Goal: Task Accomplishment & Management: Manage account settings

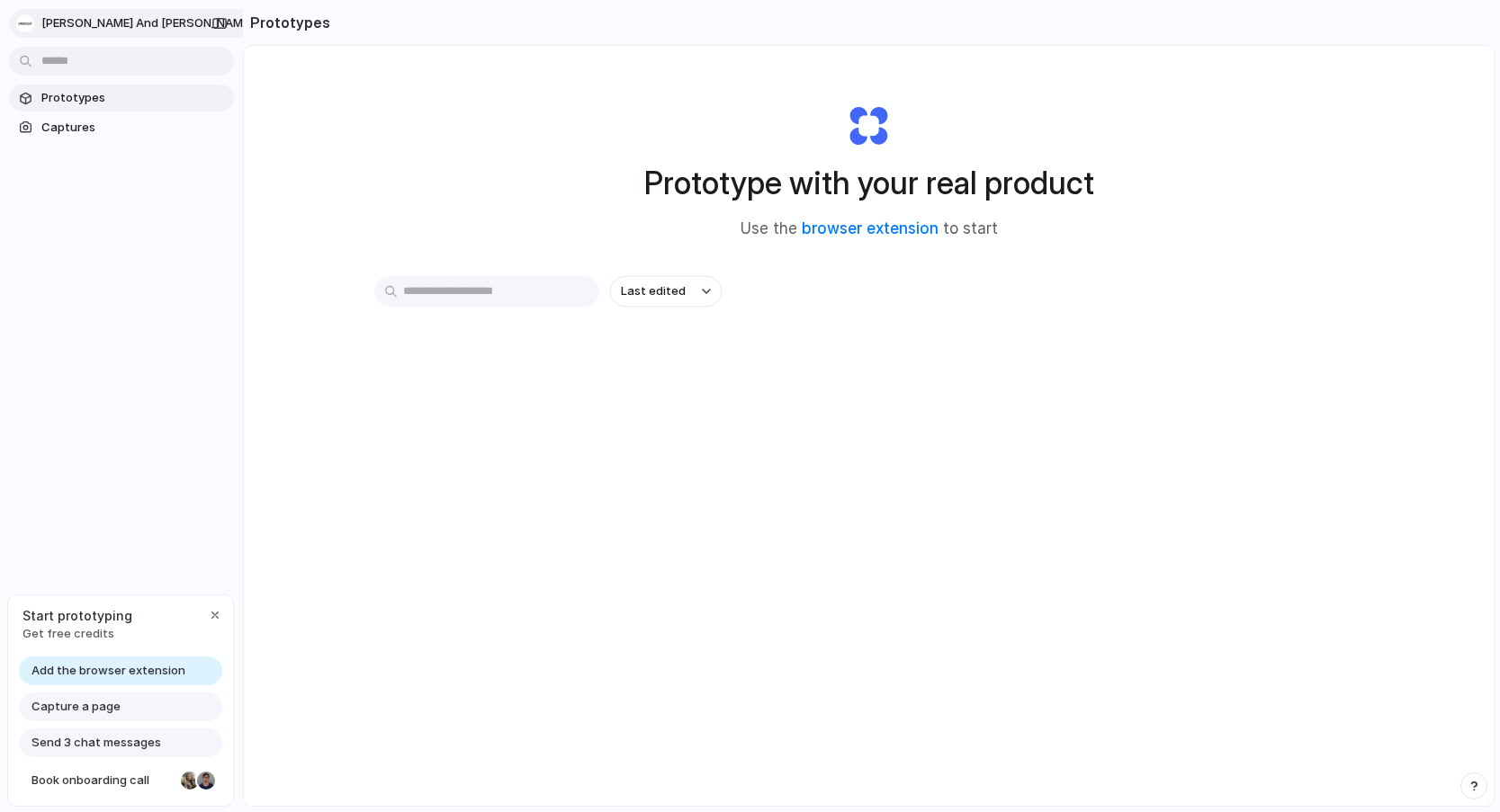
click at [105, 26] on span "[PERSON_NAME] and [PERSON_NAME]" at bounding box center [147, 23] width 211 height 18
click at [27, 17] on div "Settings Invite members Change theme Sign out" at bounding box center [750, 406] width 1500 height 812
click at [216, 617] on div "button" at bounding box center [215, 615] width 14 height 14
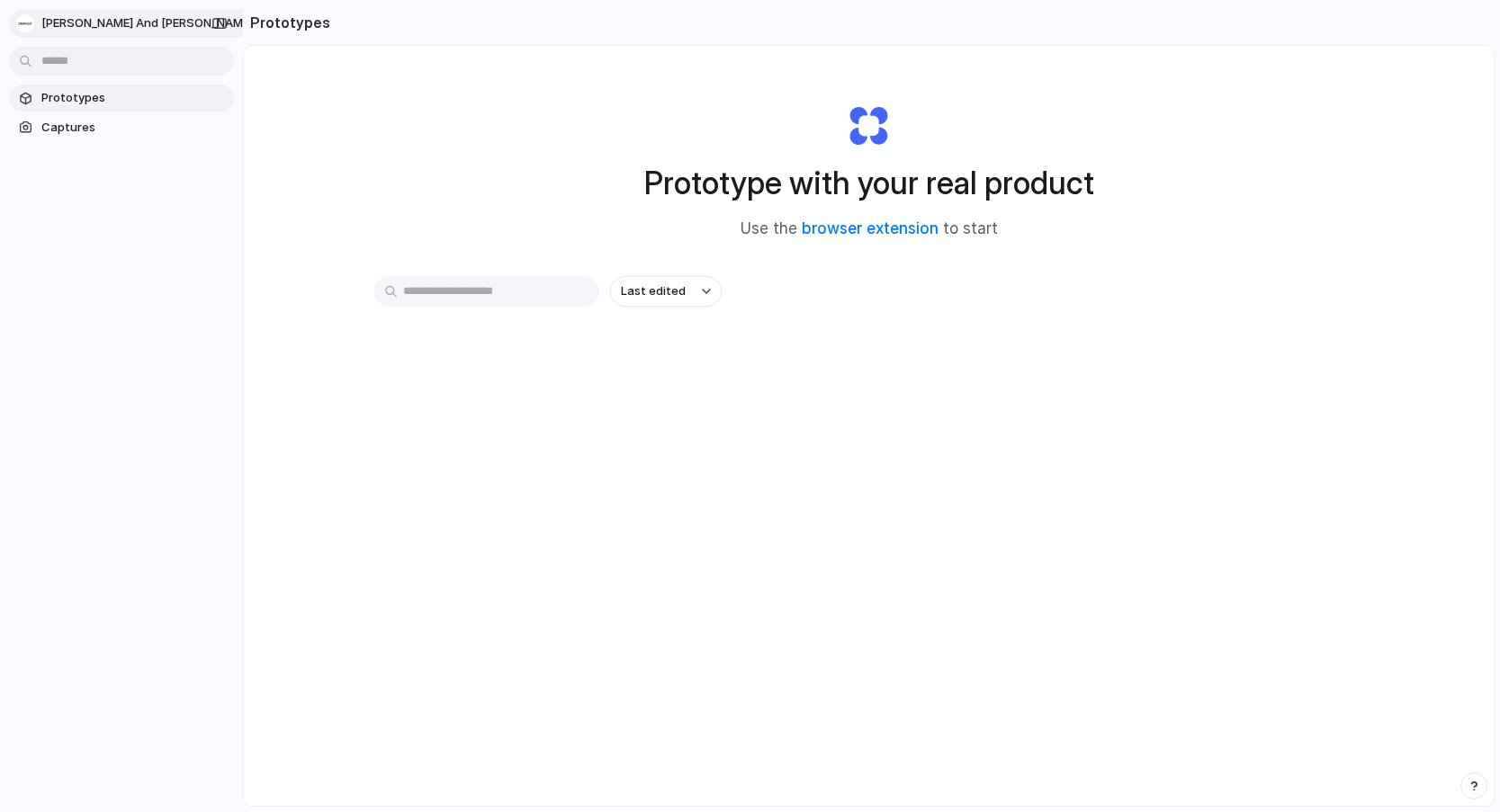
click at [105, 19] on span "[PERSON_NAME] and [PERSON_NAME]" at bounding box center [147, 23] width 211 height 18
click at [403, 171] on div "Settings Invite members Change theme Sign out" at bounding box center [750, 406] width 1500 height 812
click at [128, 134] on span "Captures" at bounding box center [134, 127] width 186 height 18
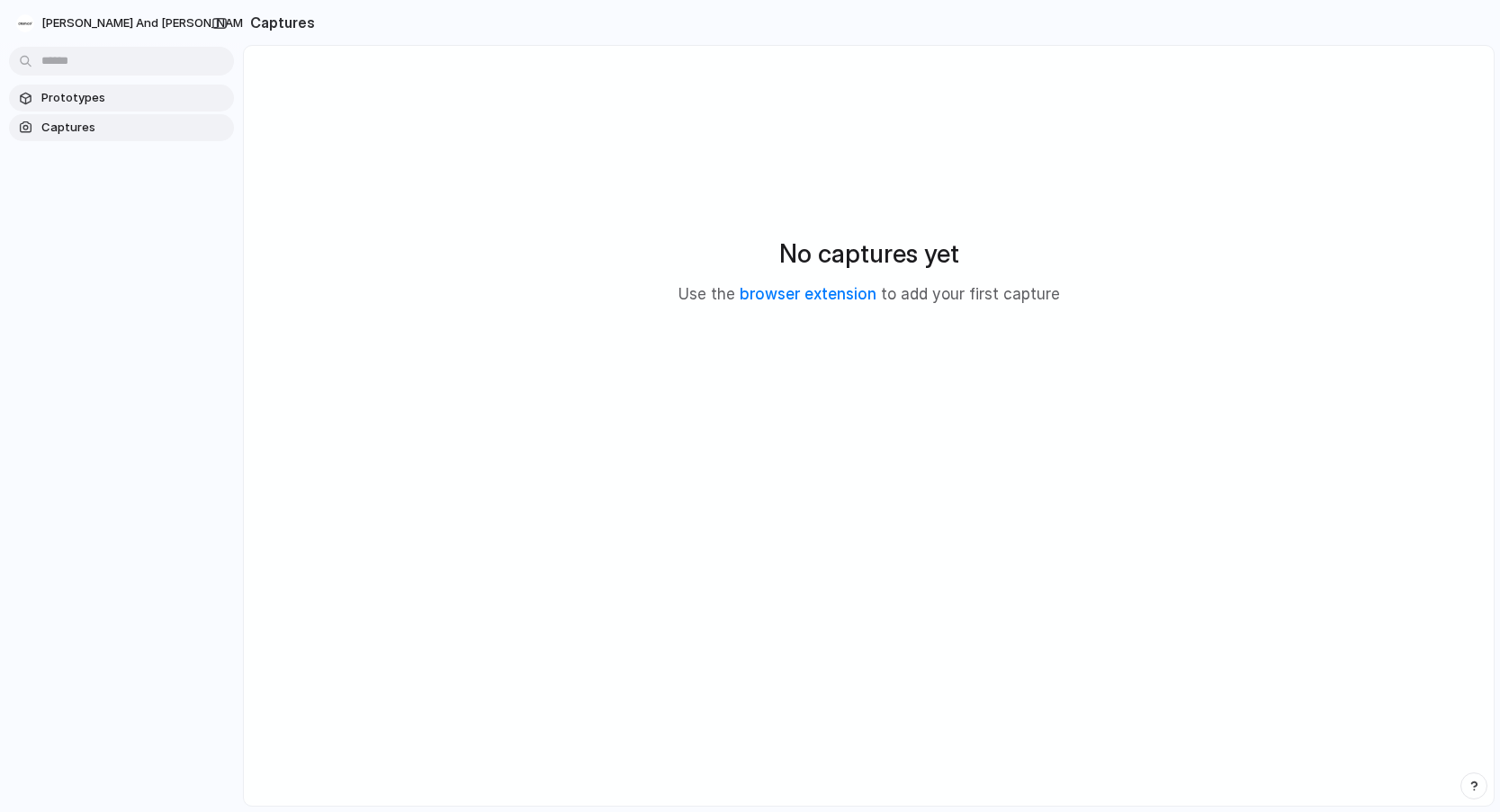
click at [98, 98] on span "Prototypes" at bounding box center [134, 98] width 186 height 18
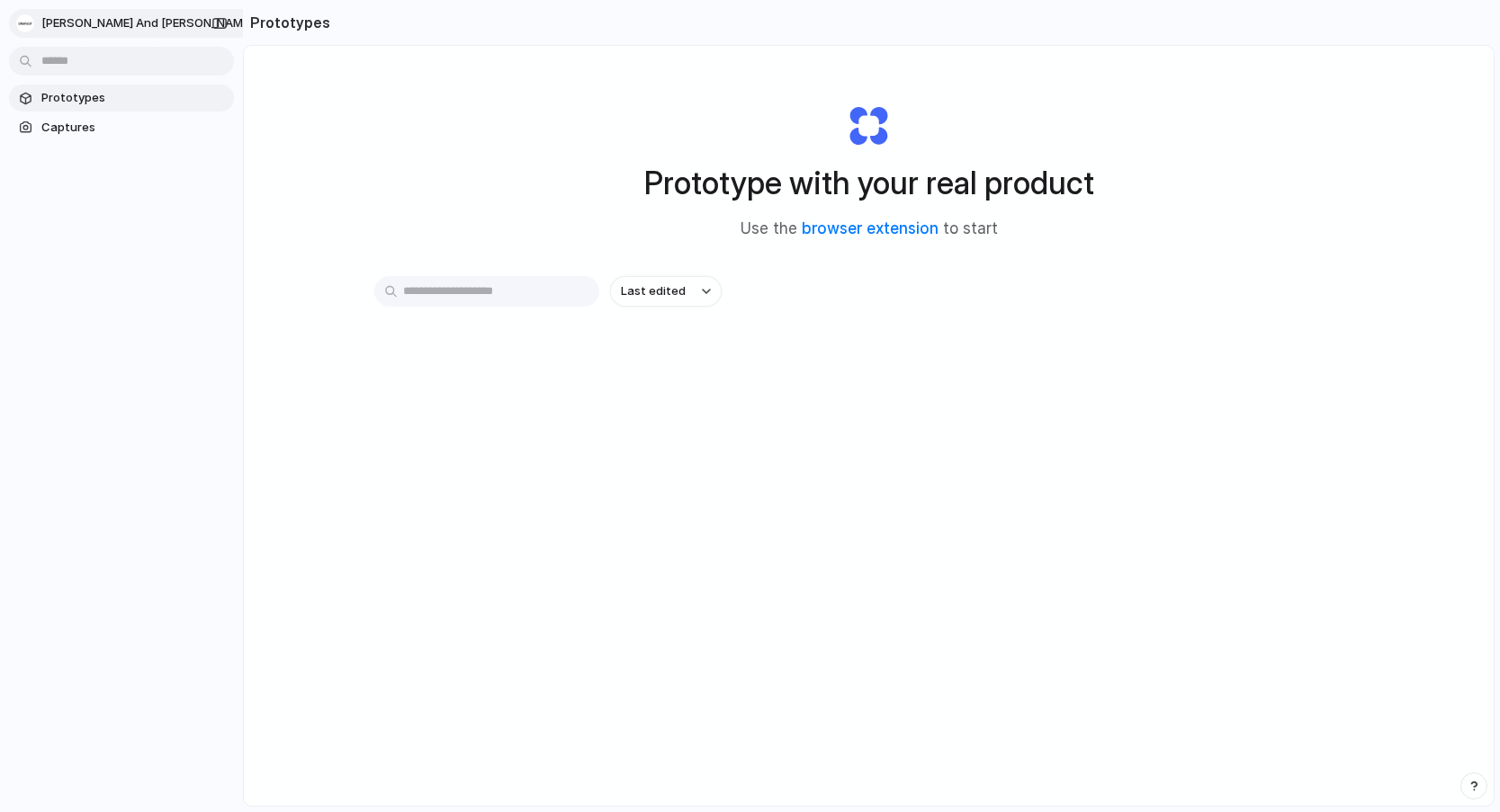
click at [59, 24] on span "[PERSON_NAME] and [PERSON_NAME]" at bounding box center [147, 23] width 211 height 18
click at [108, 60] on li "Settings" at bounding box center [87, 64] width 150 height 29
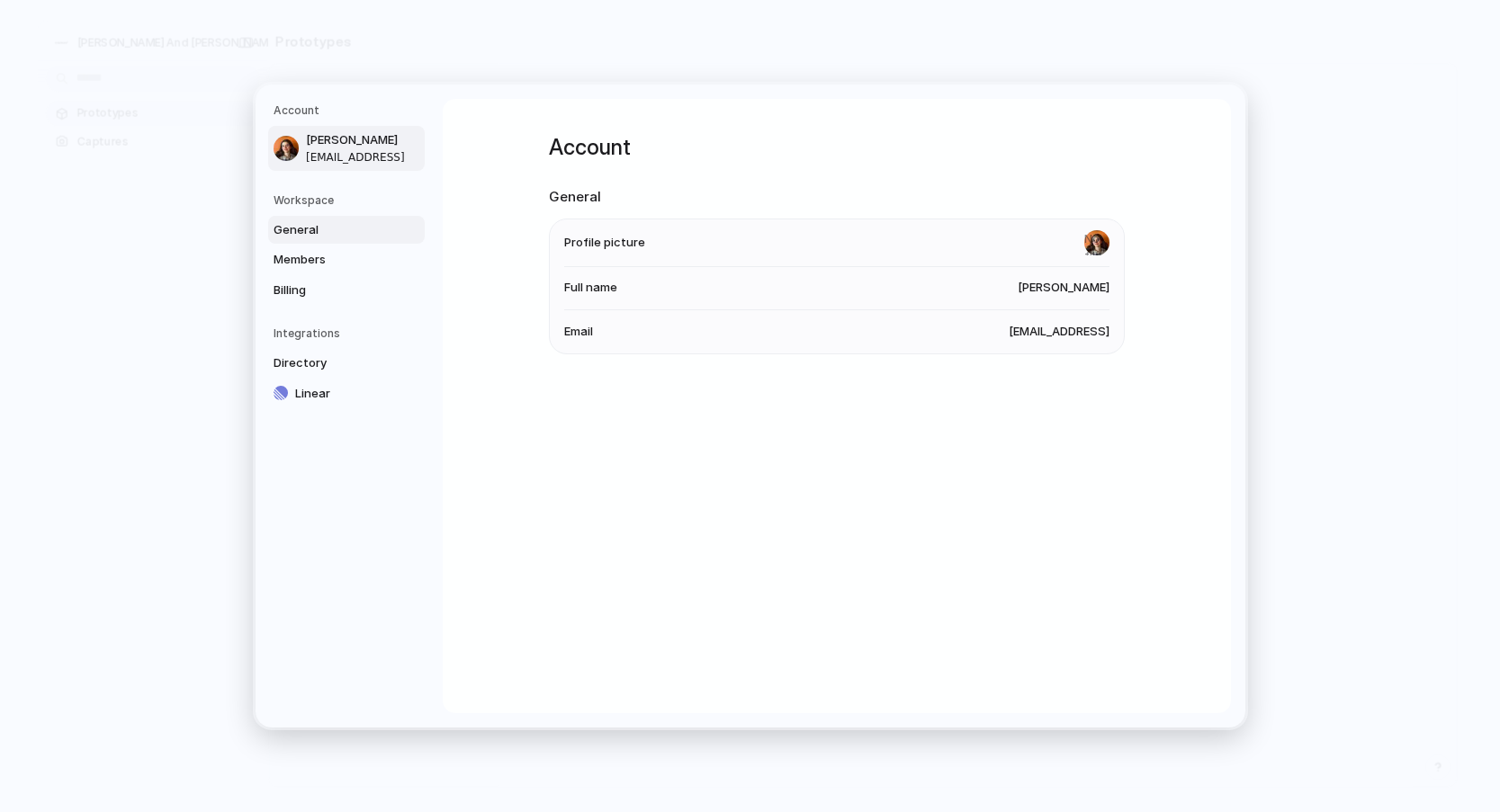
click at [317, 238] on link "General" at bounding box center [347, 230] width 156 height 29
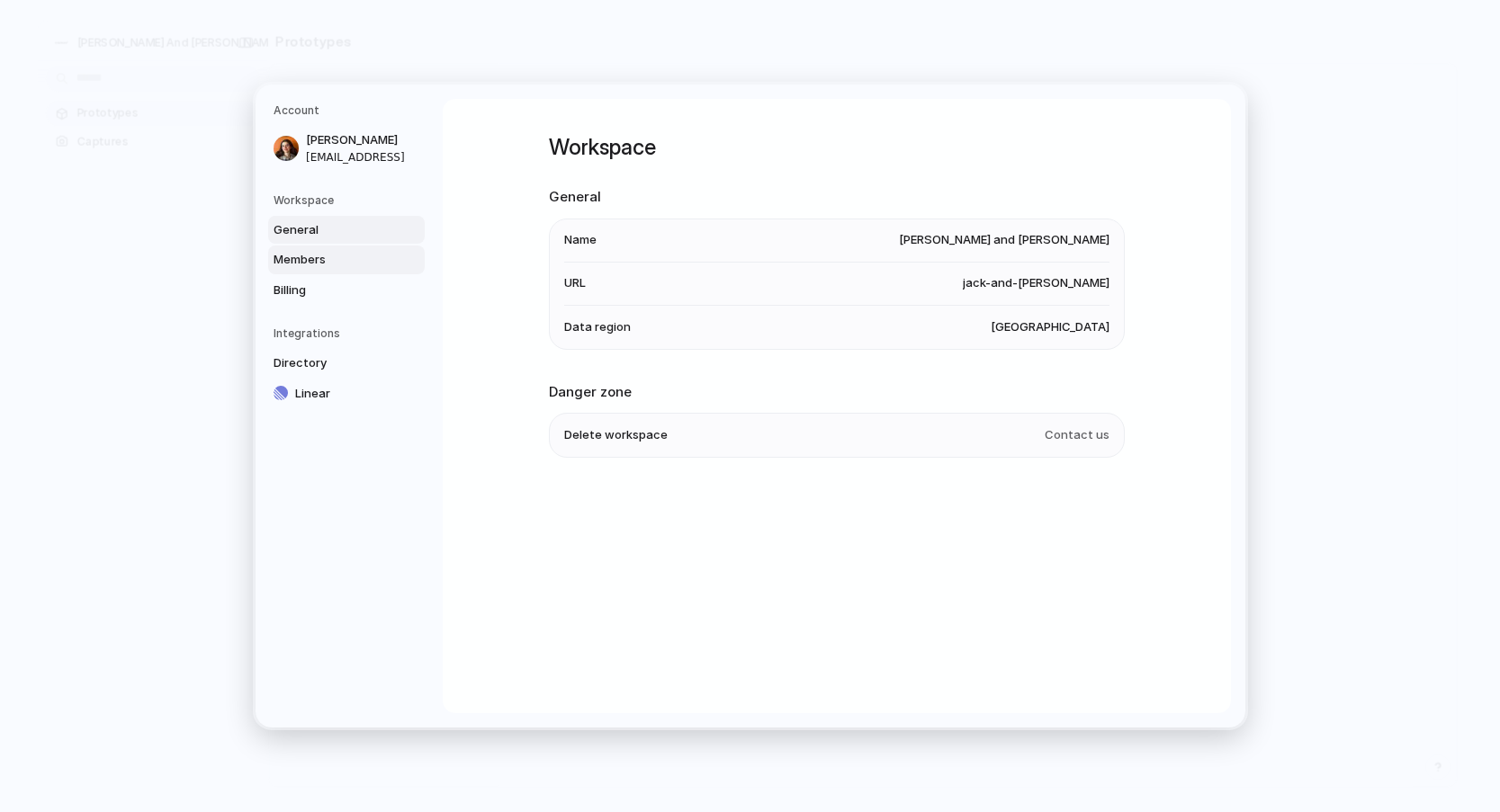
click at [321, 270] on link "Members" at bounding box center [347, 260] width 156 height 29
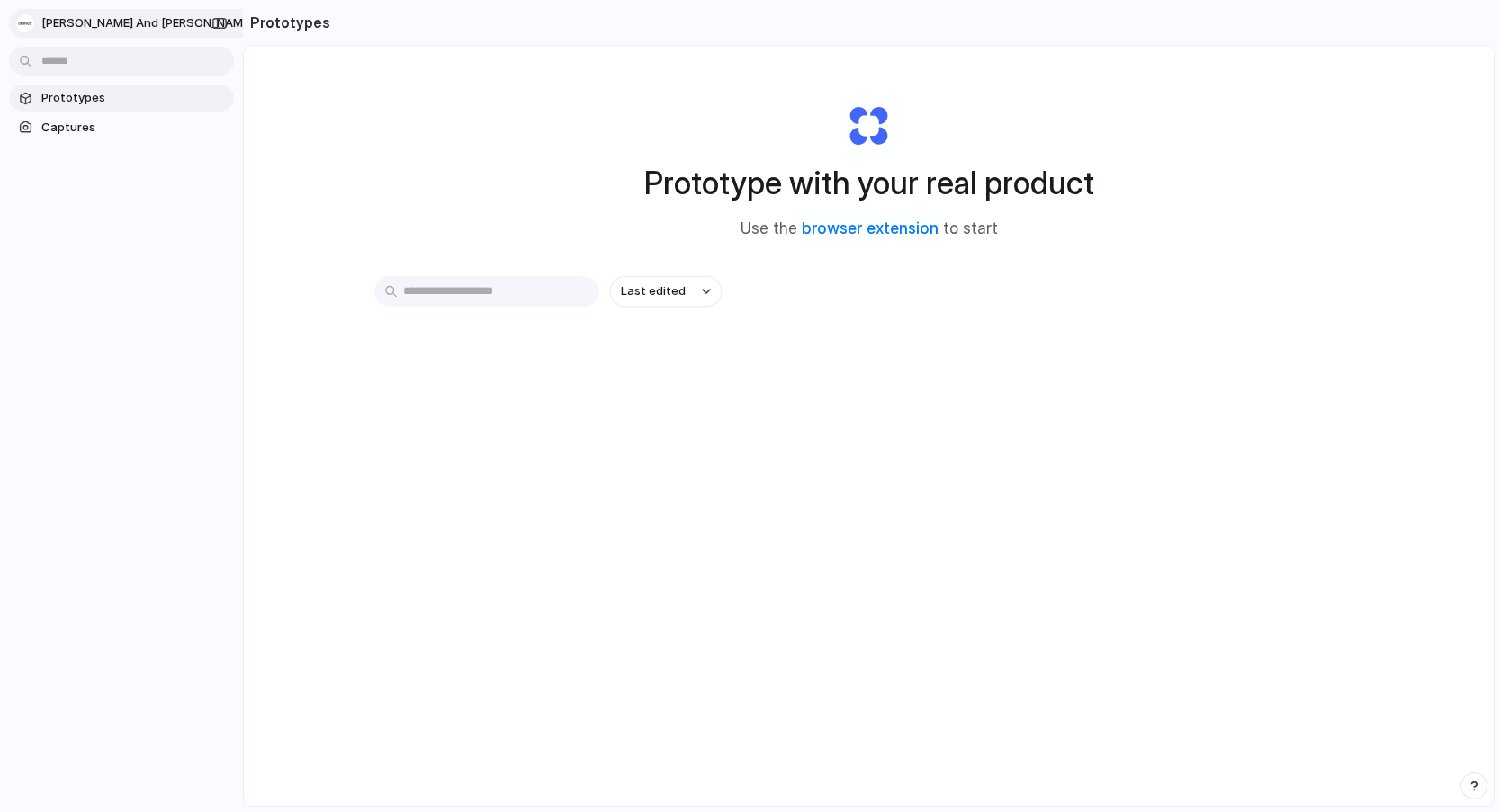
click at [125, 29] on button "[PERSON_NAME] and [PERSON_NAME]" at bounding box center [145, 24] width 271 height 29
click at [89, 69] on li "Settings" at bounding box center [87, 64] width 150 height 29
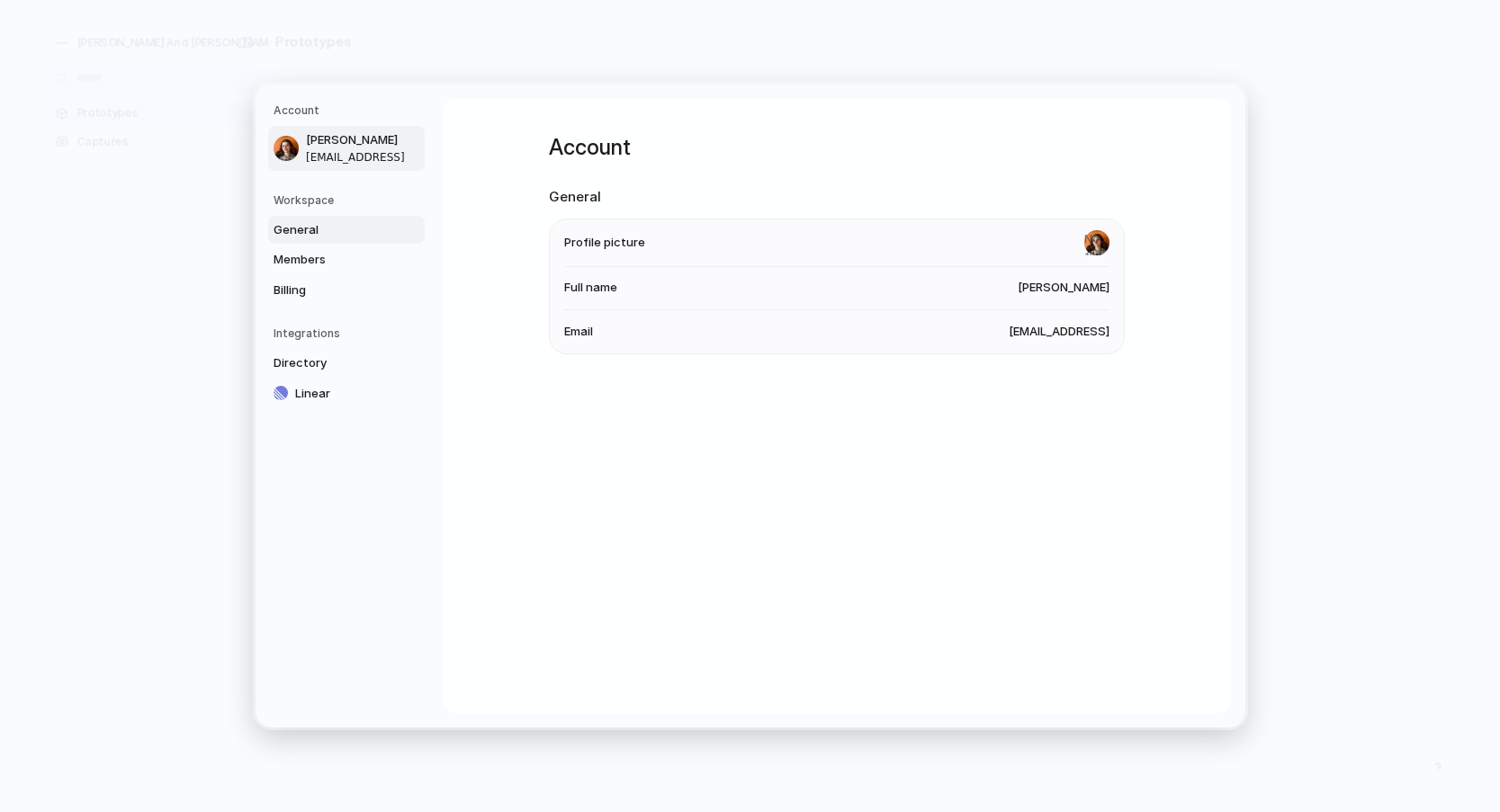
click at [327, 231] on span "General" at bounding box center [331, 230] width 115 height 18
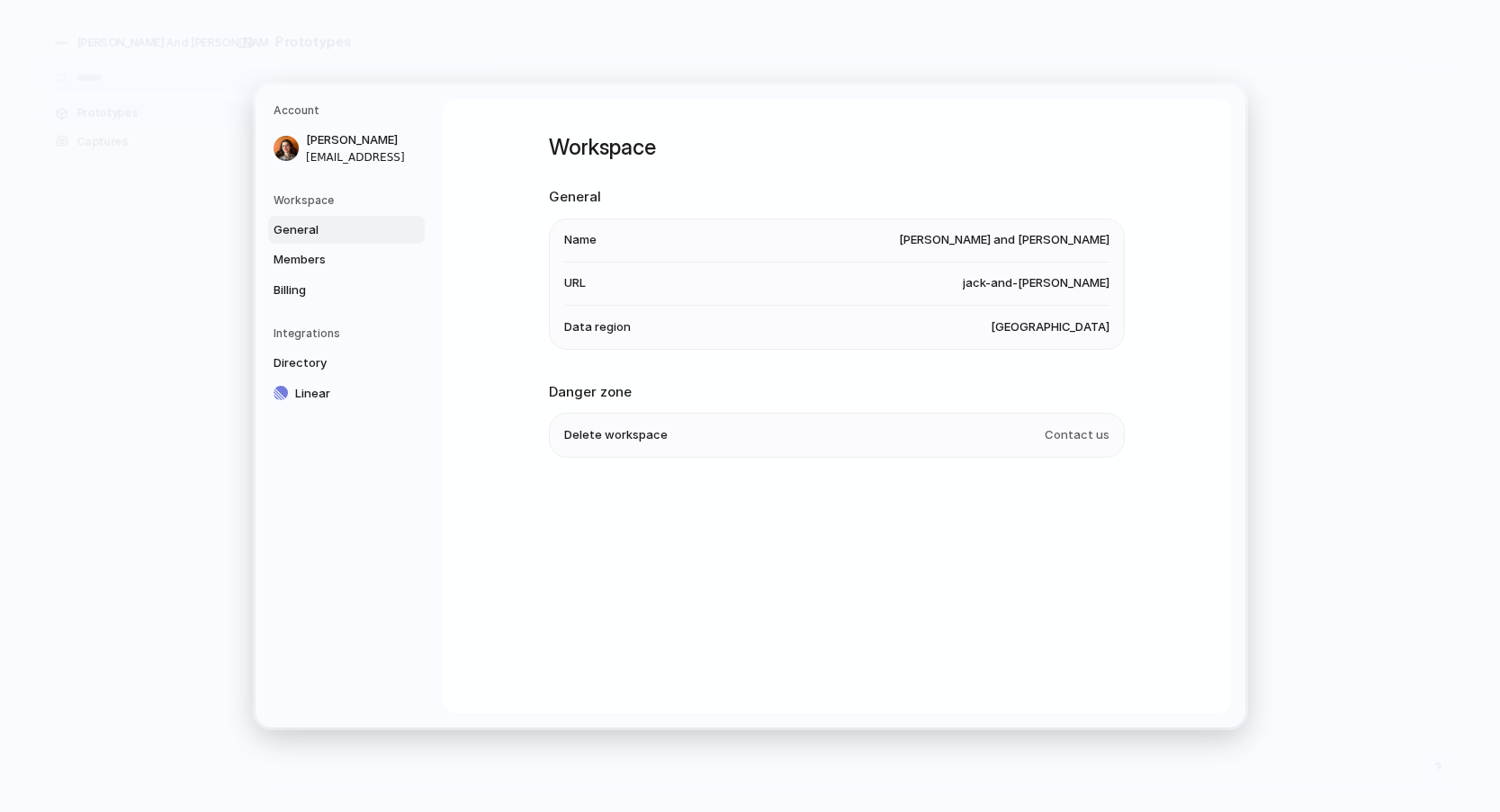
click at [331, 244] on div "General Members Billing" at bounding box center [349, 260] width 151 height 89
click at [331, 262] on span "Members" at bounding box center [331, 259] width 115 height 18
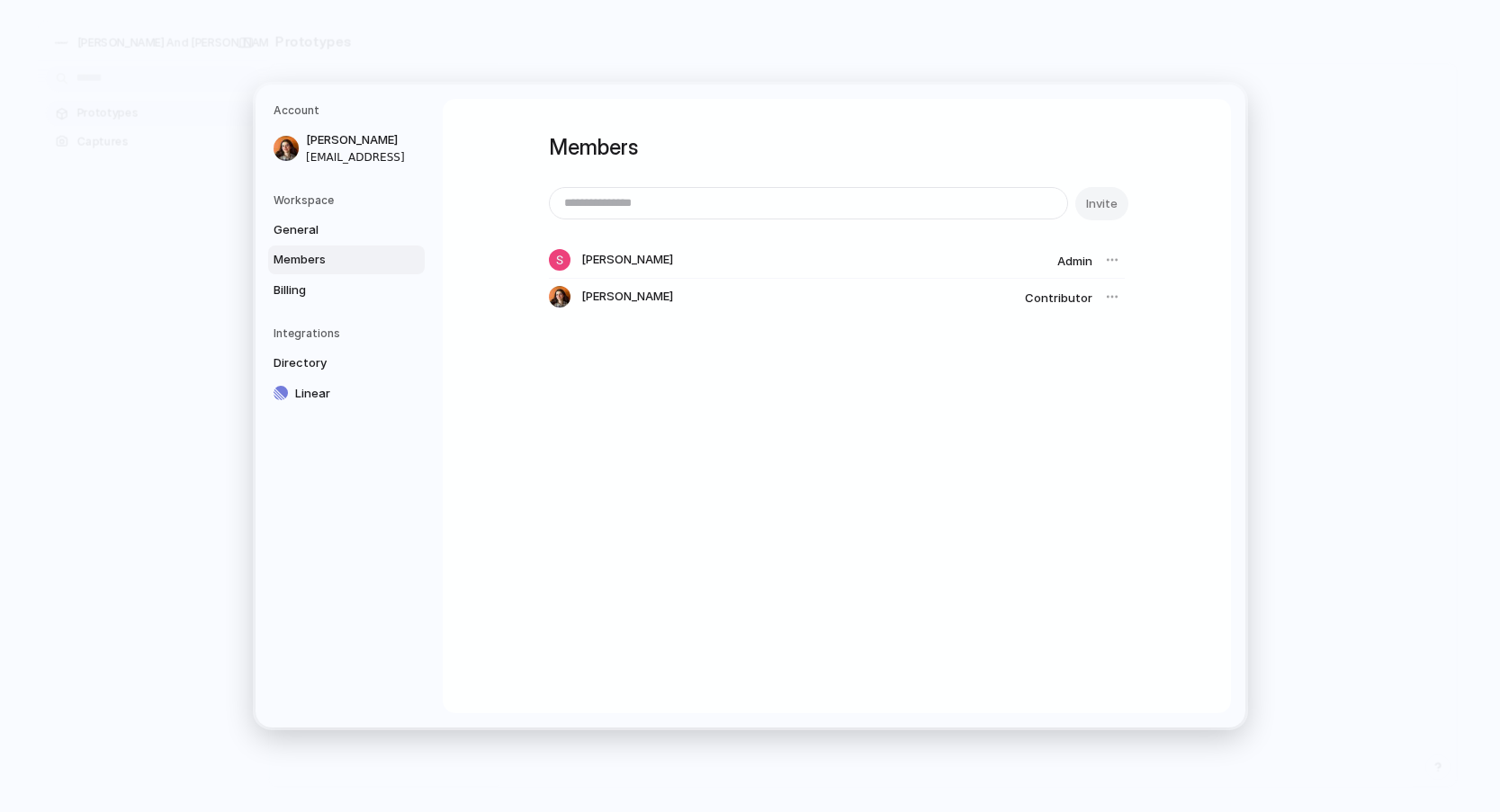
click at [1114, 260] on div at bounding box center [1112, 260] width 25 height 25
click at [1112, 261] on div at bounding box center [1112, 260] width 25 height 25
click at [309, 276] on link "Billing" at bounding box center [347, 290] width 156 height 29
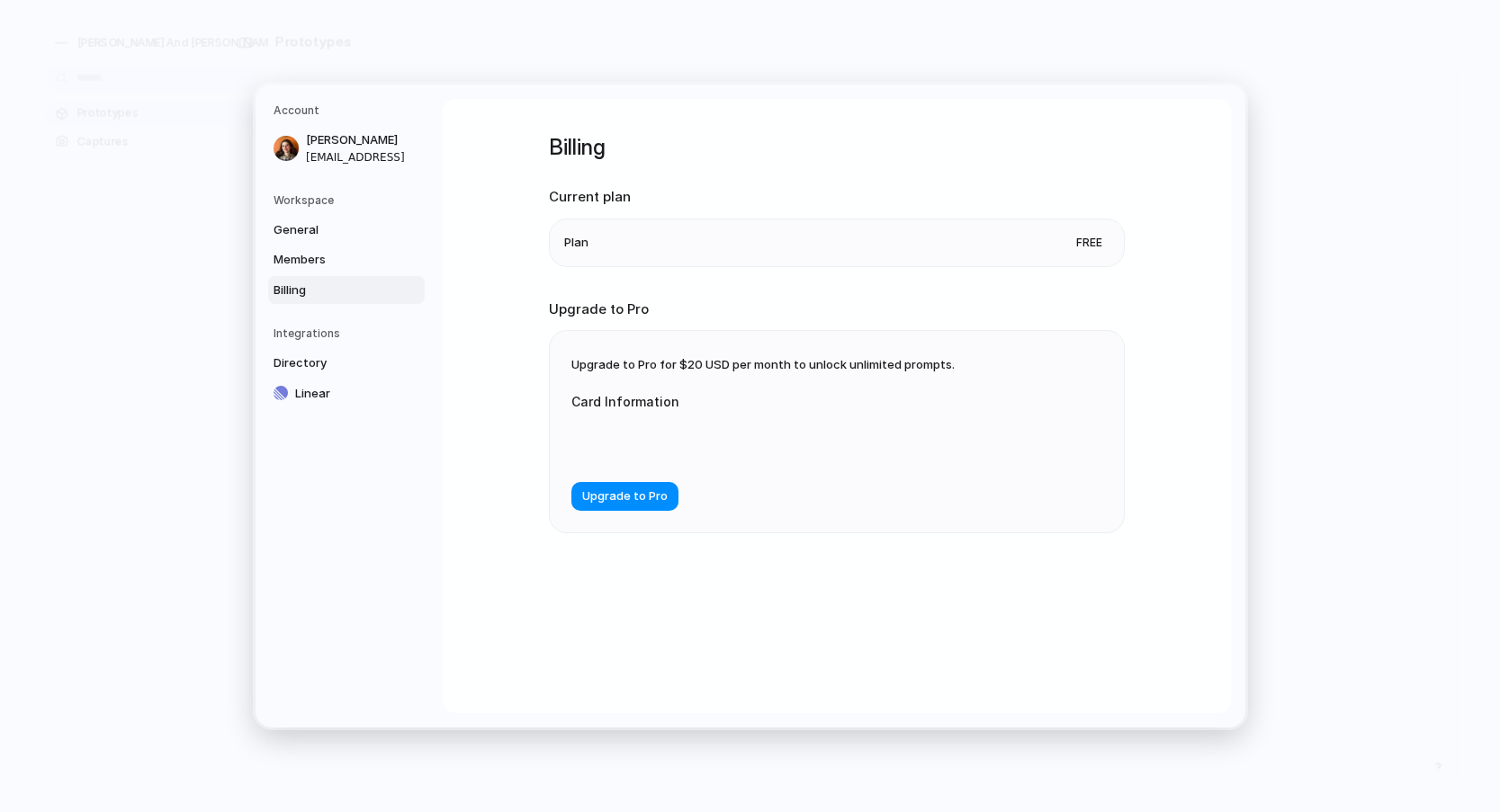
click at [1097, 242] on span "Free" at bounding box center [1089, 242] width 41 height 18
click at [385, 354] on span "Directory" at bounding box center [331, 363] width 115 height 18
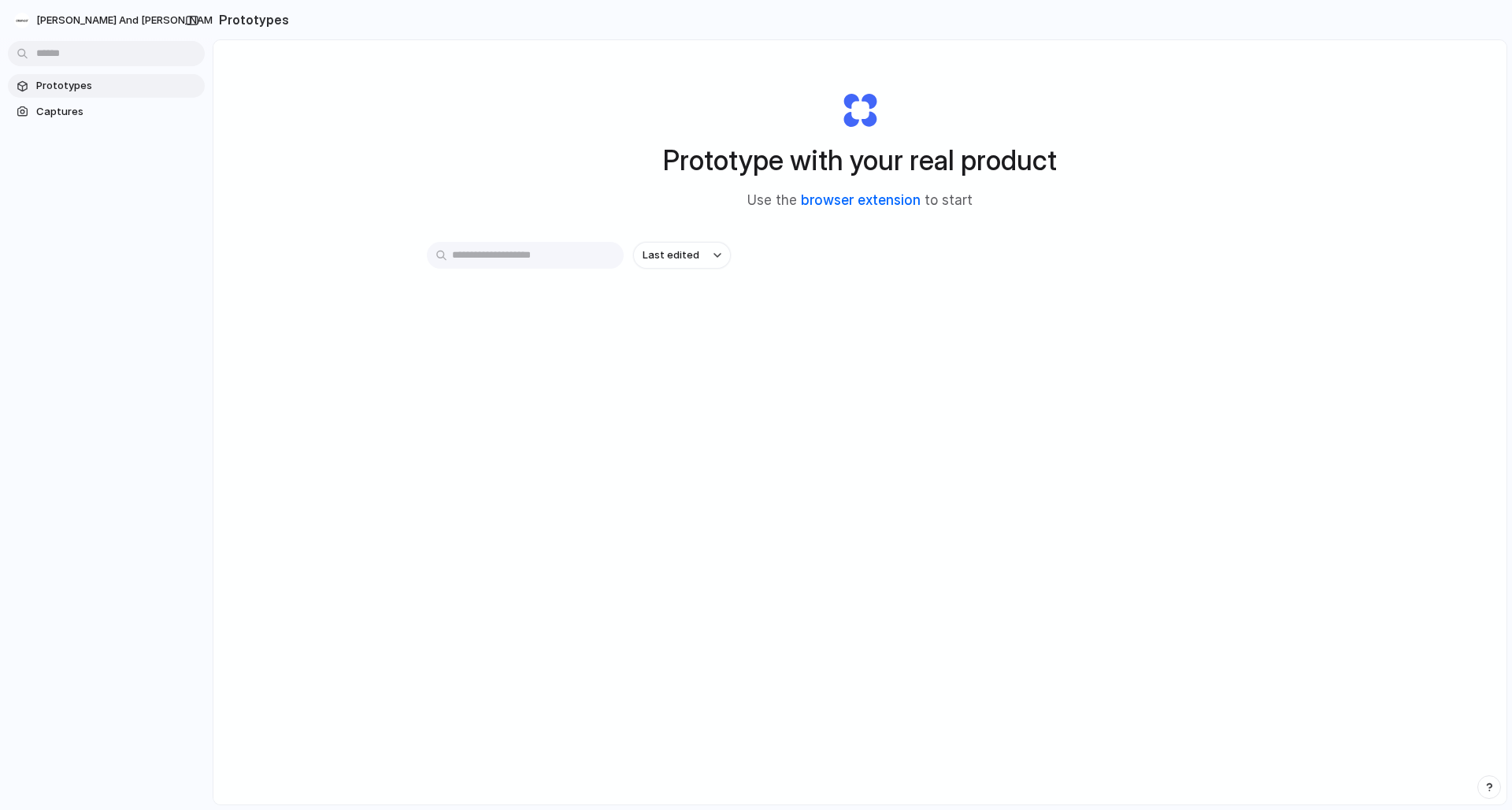
click at [877, 197] on link "browser extension" at bounding box center [860, 200] width 120 height 16
